Goal: Task Accomplishment & Management: Complete application form

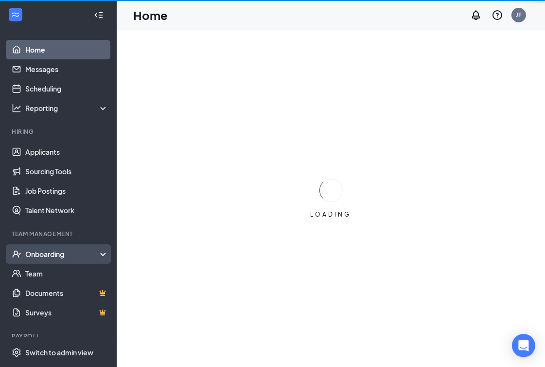
click at [57, 250] on div "Onboarding" at bounding box center [62, 254] width 75 height 10
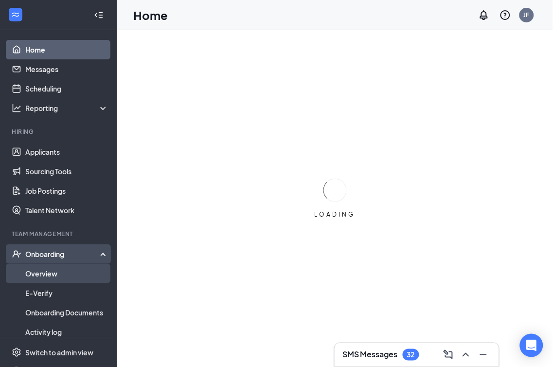
click at [51, 271] on link "Overview" at bounding box center [66, 273] width 83 height 19
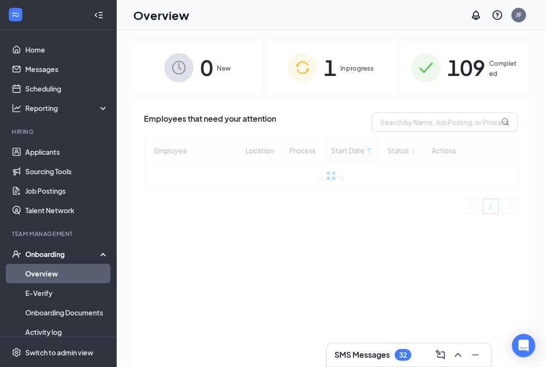
click at [340, 56] on div "1 In progress" at bounding box center [330, 67] width 128 height 51
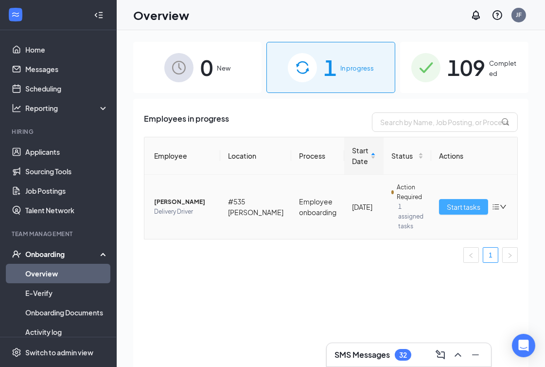
click at [466, 204] on span "Start tasks" at bounding box center [464, 206] width 34 height 11
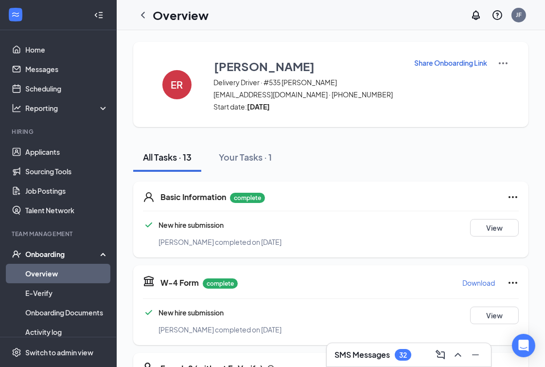
scroll to position [162, 0]
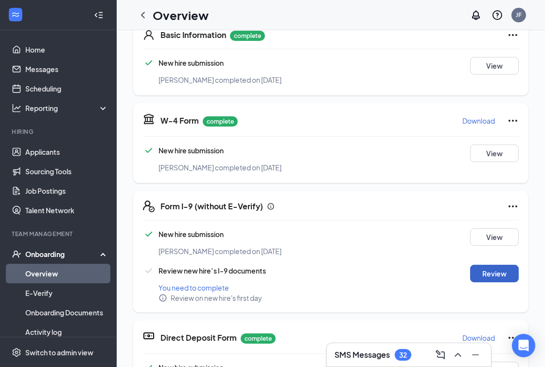
click at [479, 273] on button "Review" at bounding box center [494, 274] width 49 height 18
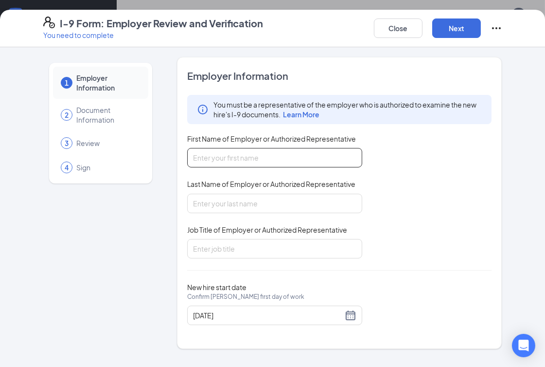
click at [259, 151] on input "First Name of Employer or Authorized Representative" at bounding box center [274, 157] width 175 height 19
type input "[PERSON_NAME]"
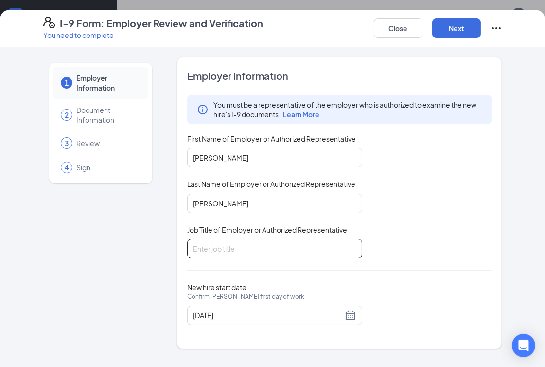
click at [245, 254] on input "Job Title of Employer or Authorized Representative" at bounding box center [274, 248] width 175 height 19
type input "Manager"
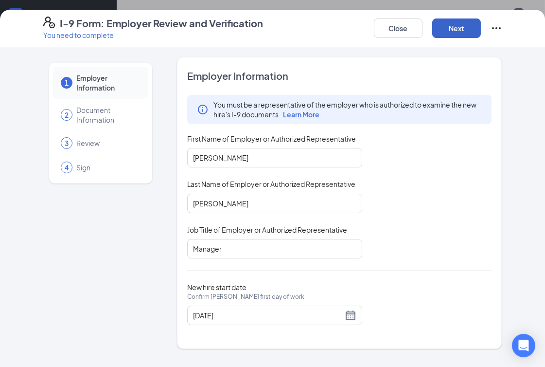
click at [474, 24] on button "Next" at bounding box center [456, 27] width 49 height 19
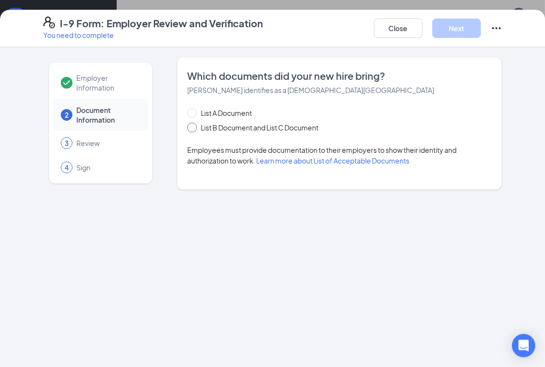
click at [189, 124] on input "List B Document and List C Document" at bounding box center [190, 126] width 7 height 7
radio input "true"
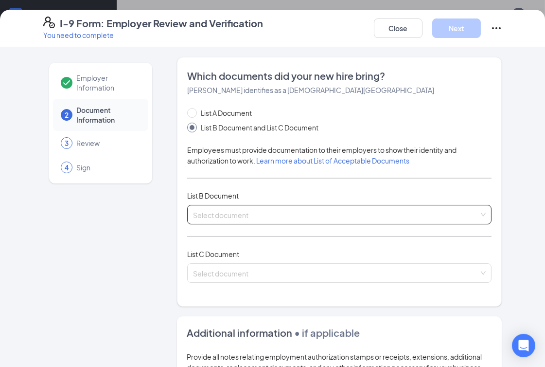
click at [270, 210] on input "search" at bounding box center [336, 212] width 286 height 15
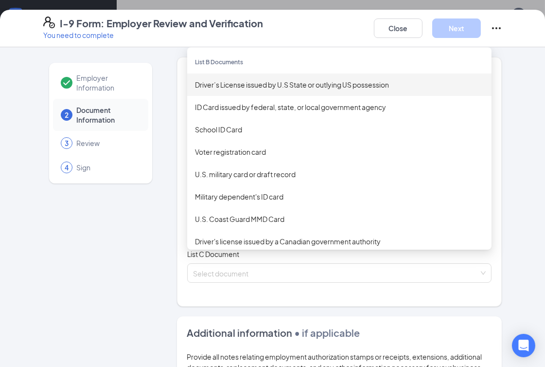
click at [298, 89] on div "Driver’s License issued by U.S State or outlying US possession" at bounding box center [339, 84] width 289 height 11
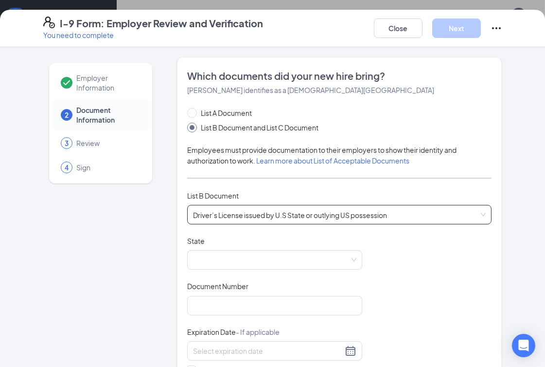
scroll to position [54, 0]
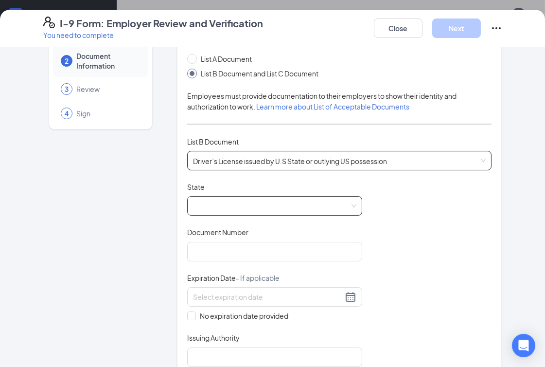
click at [238, 205] on span at bounding box center [274, 205] width 163 height 18
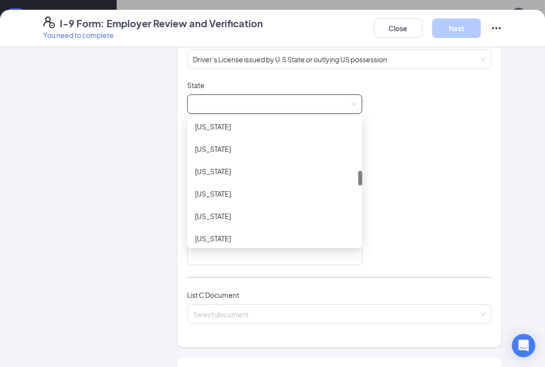
scroll to position [434, 0]
drag, startPoint x: 356, startPoint y: 124, endPoint x: 347, endPoint y: 176, distance: 52.3
click at [347, 176] on div "[US_STATE] [US_STATE] [US_STATE] [US_STATE] [US_STATE] [US_STATE] [US_STATE]" at bounding box center [274, 182] width 175 height 124
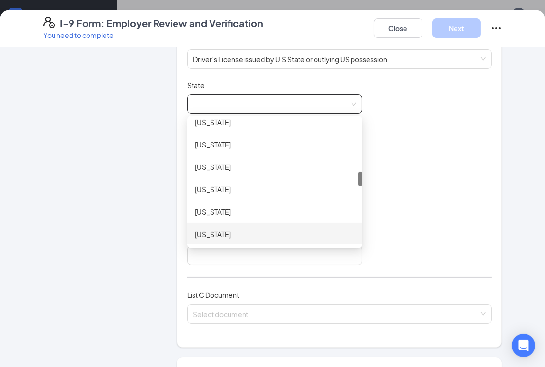
click at [229, 230] on div "[US_STATE]" at bounding box center [275, 234] width 160 height 11
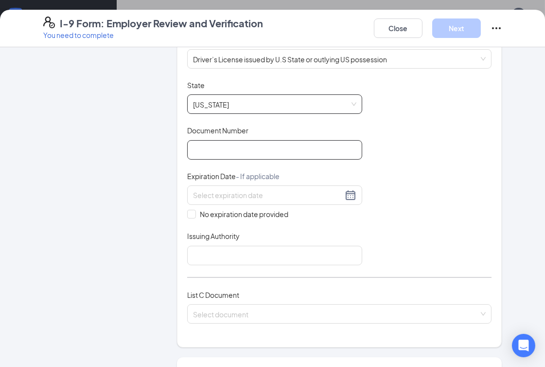
click at [235, 151] on input "Document Number" at bounding box center [274, 149] width 175 height 19
type input "R000229587762"
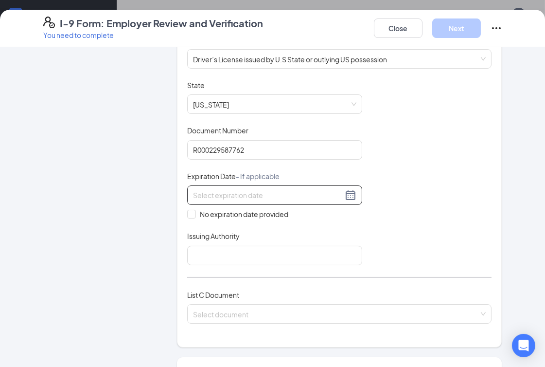
click at [352, 193] on div at bounding box center [274, 195] width 163 height 12
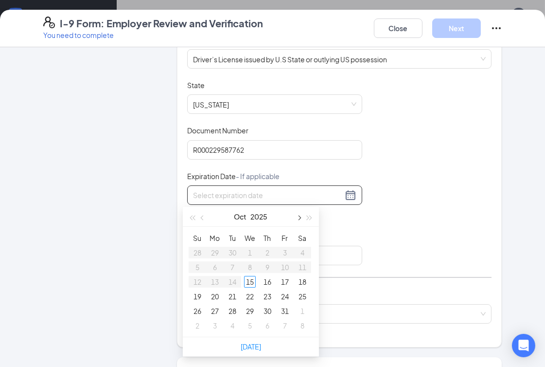
click at [302, 216] on button "button" at bounding box center [298, 216] width 11 height 19
click at [203, 217] on span "button" at bounding box center [203, 217] width 5 height 5
click at [309, 217] on span "button" at bounding box center [309, 217] width 5 height 5
type input "[DATE]"
click at [300, 250] on div "3" at bounding box center [303, 253] width 12 height 12
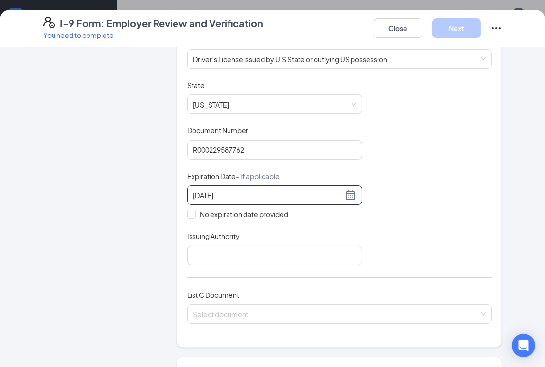
click at [215, 245] on div "Issuing Authority" at bounding box center [274, 238] width 175 height 14
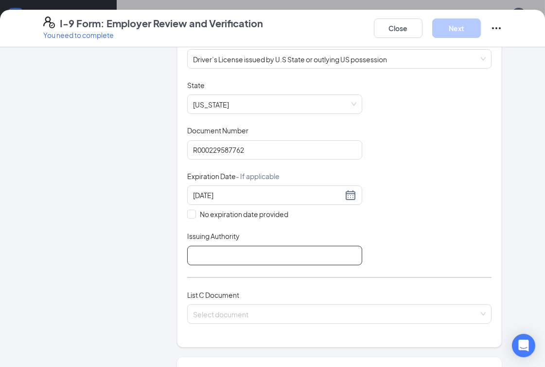
click at [215, 249] on input "Issuing Authority" at bounding box center [274, 255] width 175 height 19
type input "MI"
click at [398, 224] on div "Document Title Driver’s License issued by U.S State or outlying US possession S…" at bounding box center [339, 172] width 305 height 185
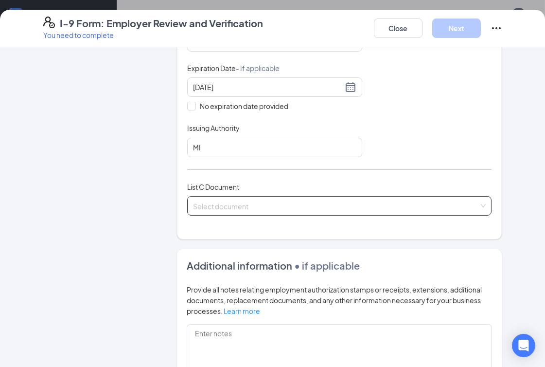
click at [240, 209] on input "search" at bounding box center [336, 203] width 286 height 15
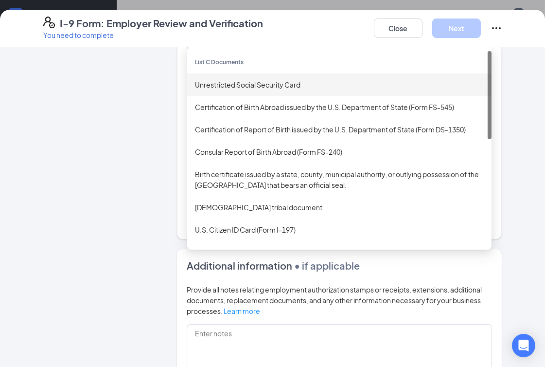
click at [242, 84] on div "Unrestricted Social Security Card" at bounding box center [339, 84] width 289 height 11
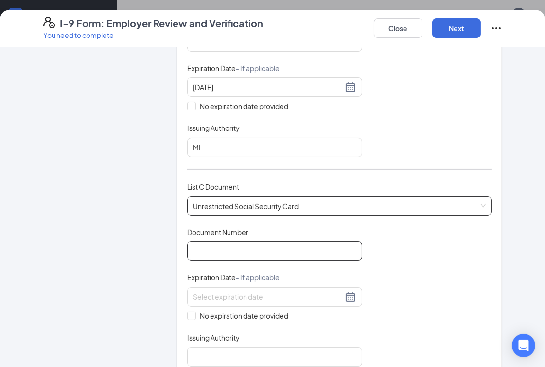
click at [227, 244] on input "Document Number" at bounding box center [274, 250] width 175 height 19
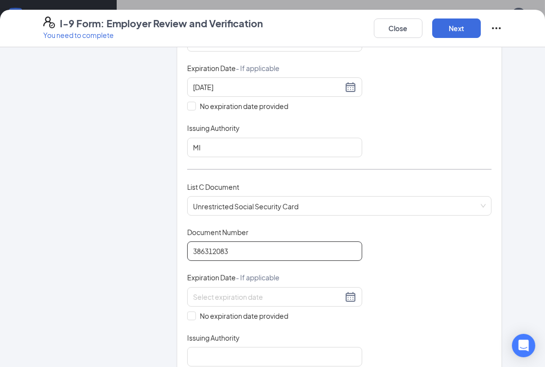
scroll to position [318, 0]
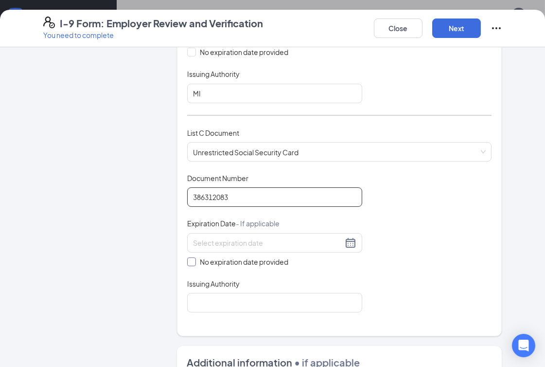
type input "386312083"
click at [188, 262] on input "No expiration date provided" at bounding box center [190, 260] width 7 height 7
checkbox input "true"
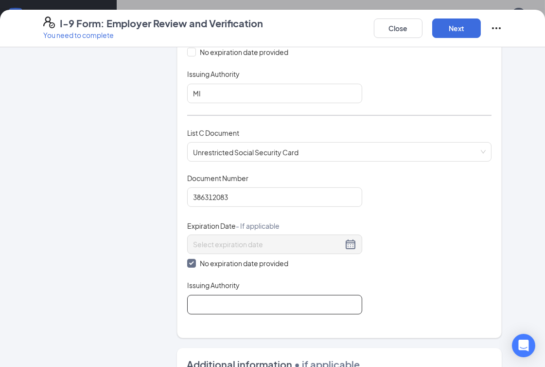
click at [216, 299] on input "Issuing Authority" at bounding box center [274, 304] width 175 height 19
type input "Social Security Administration"
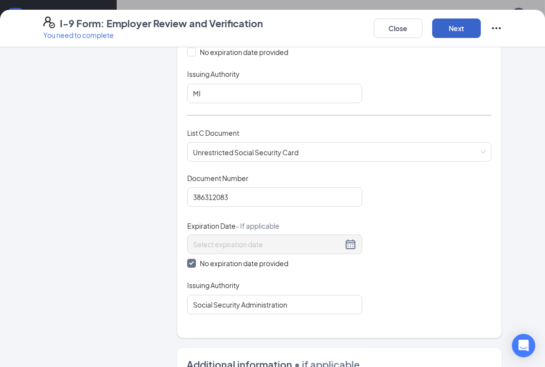
click at [458, 27] on button "Next" at bounding box center [456, 27] width 49 height 19
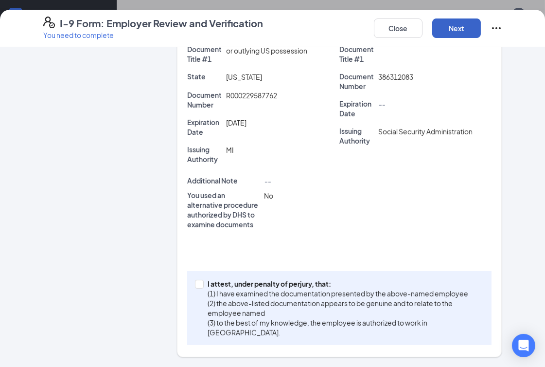
scroll to position [216, 0]
click at [198, 287] on span at bounding box center [199, 284] width 9 height 9
click at [198, 286] on input "I attest, under penalty of [PERSON_NAME], that: (1) I have examined the documen…" at bounding box center [198, 283] width 7 height 7
checkbox input "true"
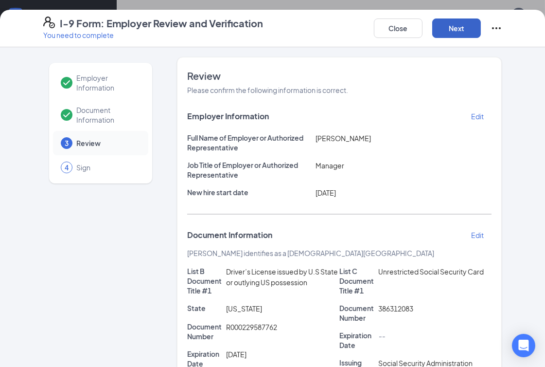
click at [458, 31] on button "Next" at bounding box center [456, 27] width 49 height 19
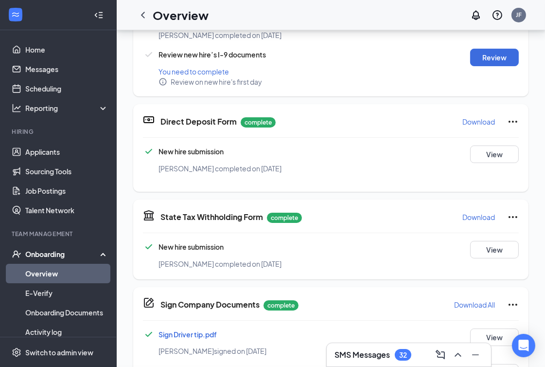
click at [273, 135] on div "I-9 Form: Employer Review and Verification You need to complete Close Employer …" at bounding box center [272, 183] width 545 height 367
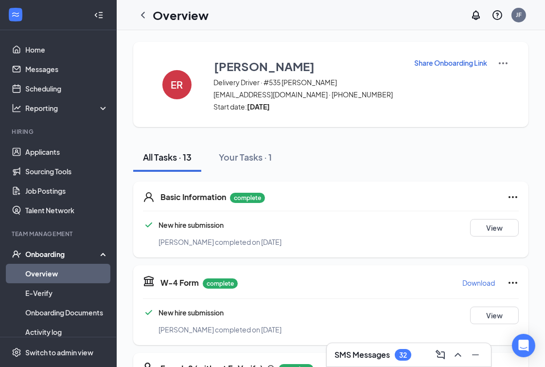
click at [53, 271] on link "Overview" at bounding box center [66, 273] width 83 height 19
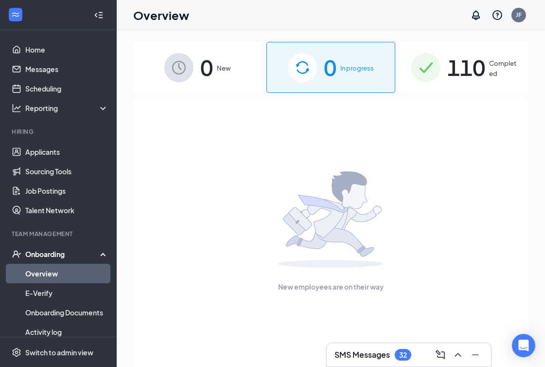
click at [482, 71] on span "110" at bounding box center [466, 68] width 38 height 34
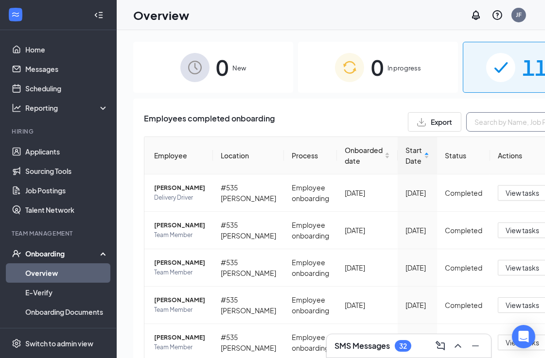
click at [412, 126] on button "Export" at bounding box center [434, 121] width 53 height 19
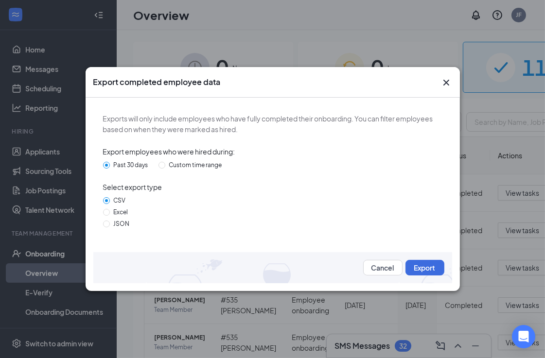
click at [453, 85] on div "Export completed employee data" at bounding box center [273, 82] width 374 height 31
click at [446, 85] on icon "Cross" at bounding box center [447, 83] width 12 height 12
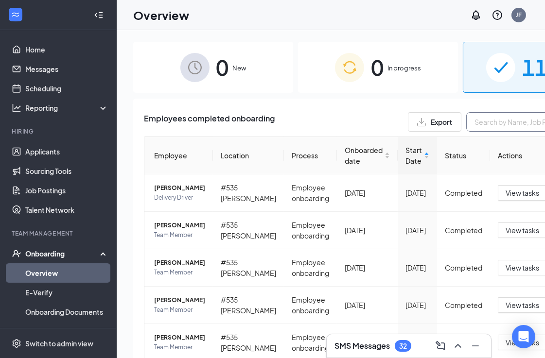
click at [466, 119] on input "text" at bounding box center [539, 121] width 146 height 19
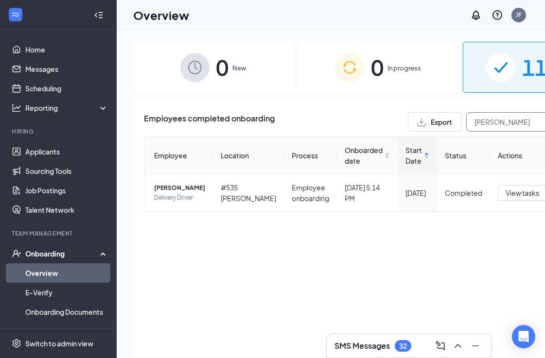
type input "[PERSON_NAME]"
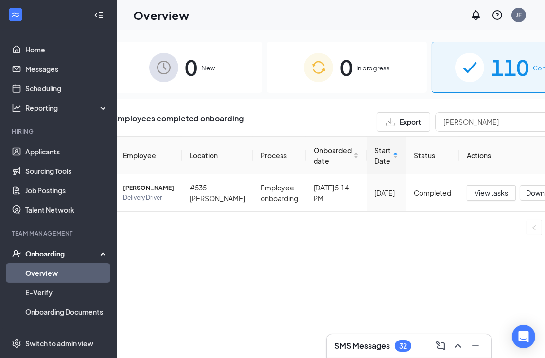
scroll to position [0, 54]
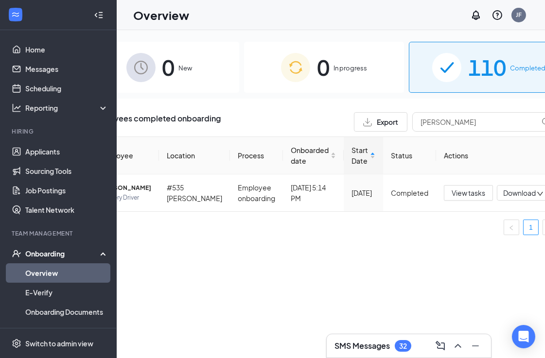
drag, startPoint x: 416, startPoint y: 310, endPoint x: 473, endPoint y: 309, distance: 56.9
click at [503, 198] on span "Download" at bounding box center [519, 193] width 33 height 10
click at [456, 231] on div "Download summary" at bounding box center [459, 226] width 105 height 12
